Goal: Book appointment/travel/reservation

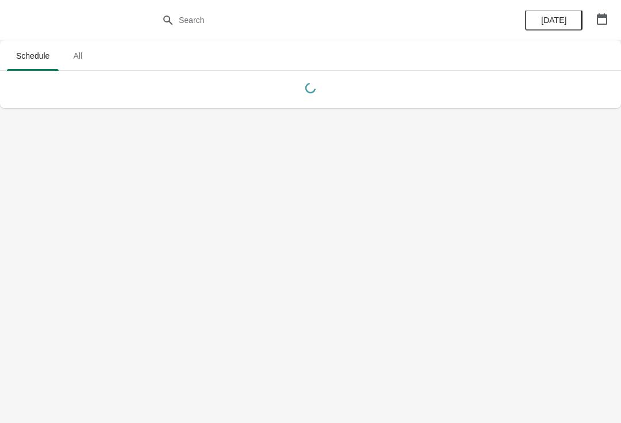
click at [65, 63] on span "All" at bounding box center [77, 55] width 29 height 21
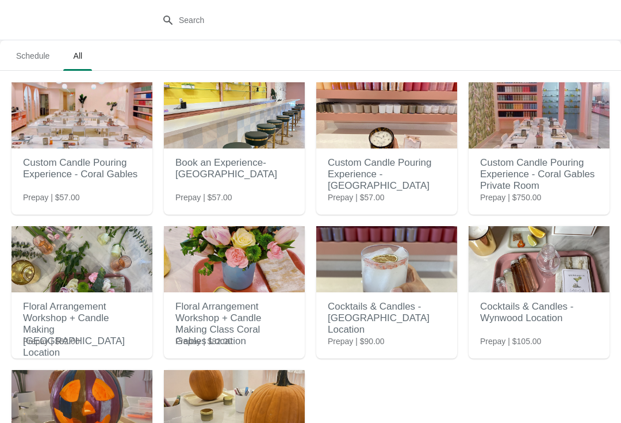
click at [422, 177] on h2 "Custom Candle Pouring Experience - [GEOGRAPHIC_DATA]" at bounding box center [387, 174] width 118 height 46
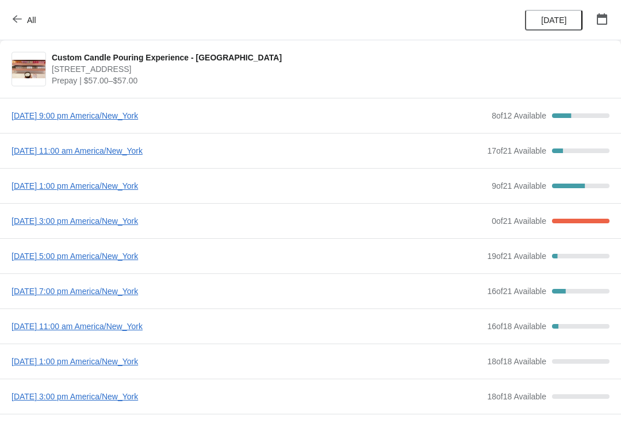
click at [182, 223] on span "[DATE] 3:00 pm America/New_York" at bounding box center [249, 221] width 474 height 12
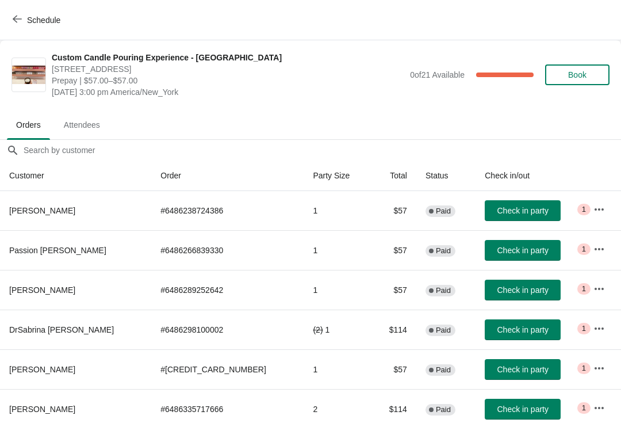
click at [29, 23] on span "Schedule" at bounding box center [43, 20] width 33 height 9
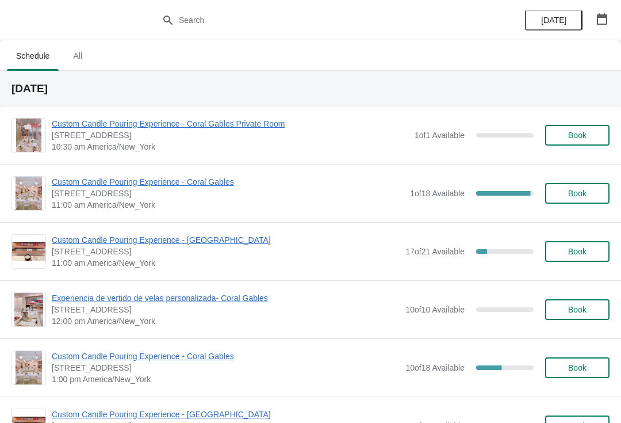
click at [82, 66] on span "All" at bounding box center [77, 55] width 29 height 21
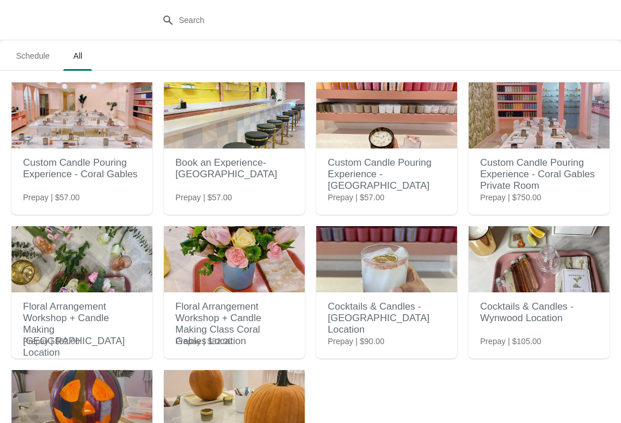
click at [110, 170] on h2 "Custom Candle Pouring Experience - Coral Gables" at bounding box center [82, 168] width 118 height 35
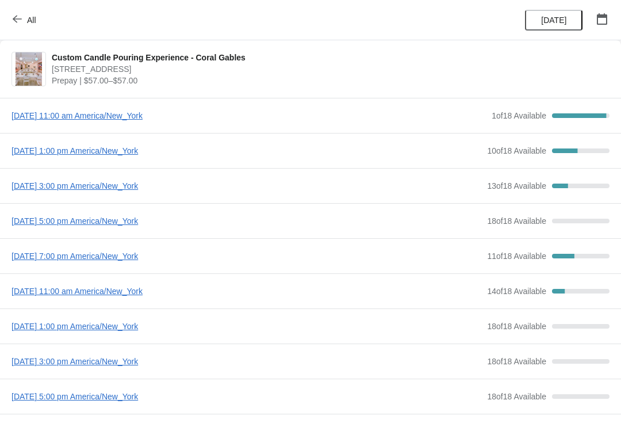
click at [36, 19] on span "All" at bounding box center [31, 20] width 9 height 9
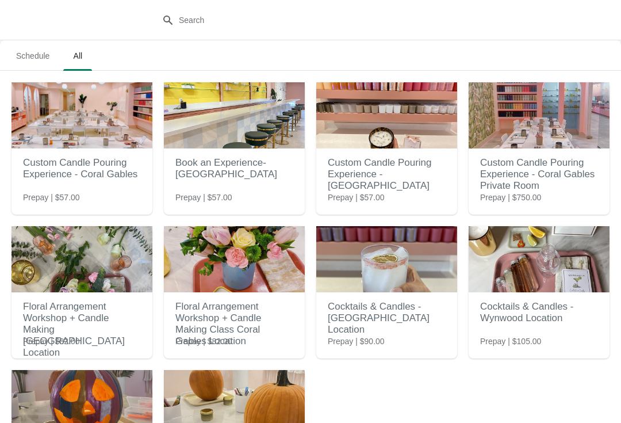
click at [24, 15] on div at bounding box center [310, 20] width 621 height 40
click at [412, 174] on h2 "Custom Candle Pouring Experience - [GEOGRAPHIC_DATA]" at bounding box center [387, 174] width 118 height 46
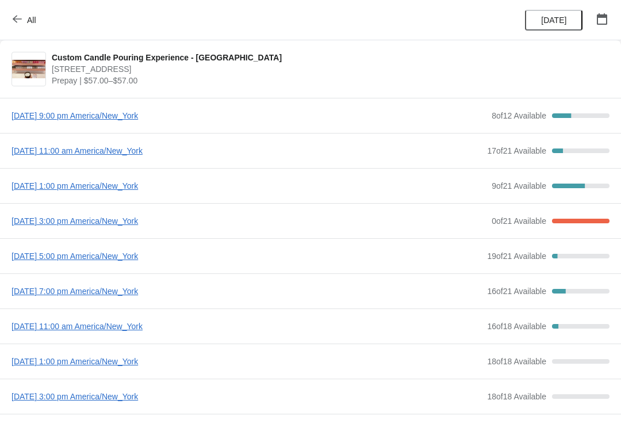
click at [164, 190] on span "[DATE] 1:00 pm America/New_York" at bounding box center [249, 186] width 474 height 12
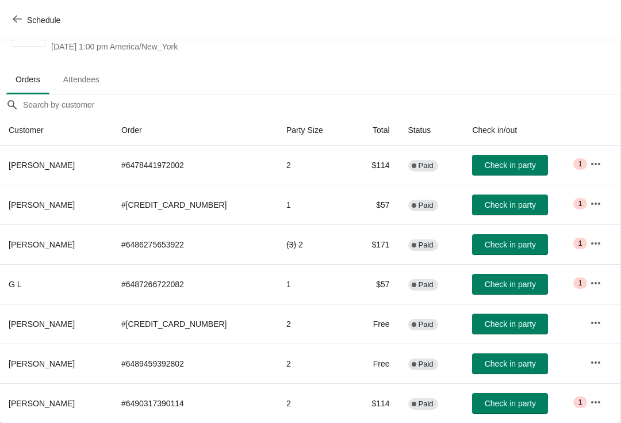
scroll to position [45, 1]
click at [28, 18] on span "Schedule" at bounding box center [43, 20] width 33 height 9
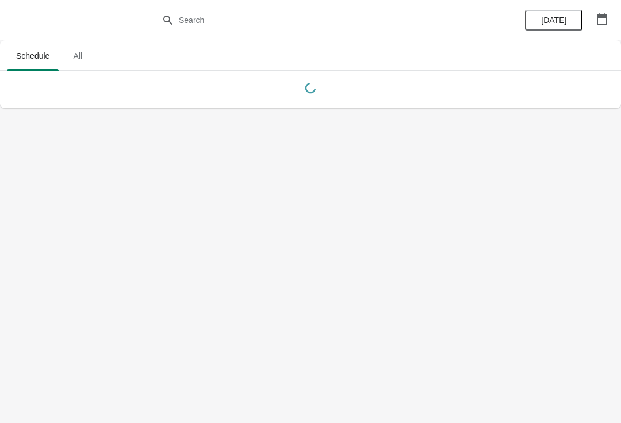
click at [80, 60] on span "All" at bounding box center [77, 55] width 29 height 21
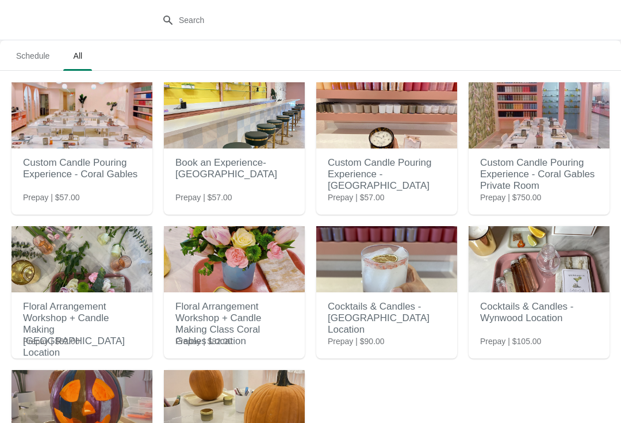
click at [409, 166] on h2 "Custom Candle Pouring Experience - [GEOGRAPHIC_DATA]" at bounding box center [387, 174] width 118 height 46
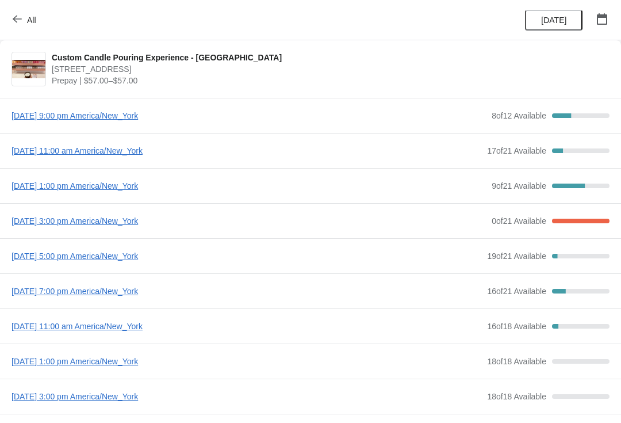
click at [188, 155] on span "[DATE] 11:00 am America/New_York" at bounding box center [247, 151] width 470 height 12
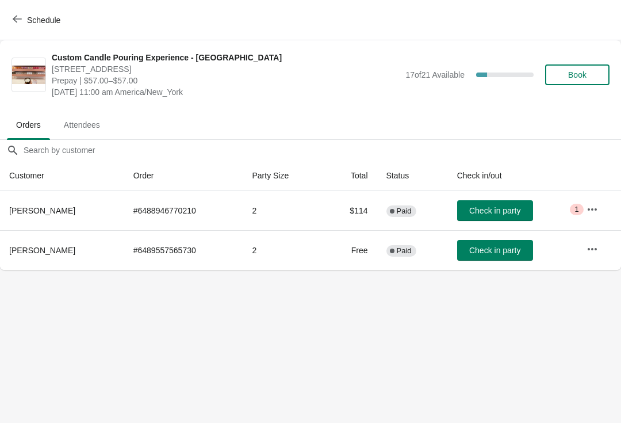
click at [493, 216] on button "Check in party" at bounding box center [495, 210] width 76 height 21
